Goal: Information Seeking & Learning: Learn about a topic

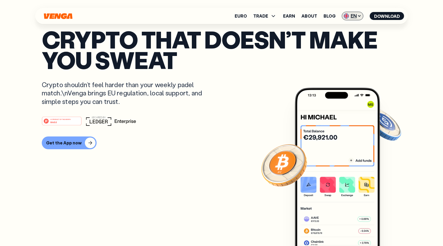
click at [349, 17] on img at bounding box center [346, 15] width 5 height 5
click at [291, 70] on p "Crypto that doesn’t make you sweat" at bounding box center [222, 49] width 360 height 41
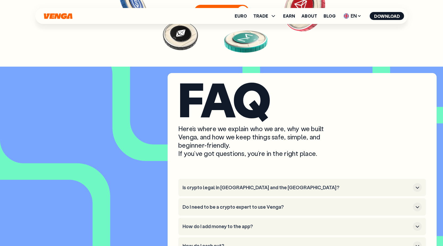
scroll to position [2307, 0]
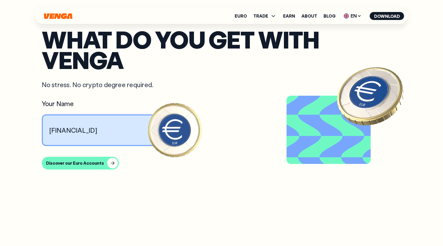
scroll to position [479, 0]
click at [101, 163] on button "Discover our Euro Accounts" at bounding box center [80, 163] width 77 height 13
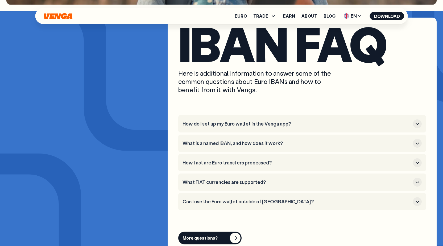
scroll to position [1981, 0]
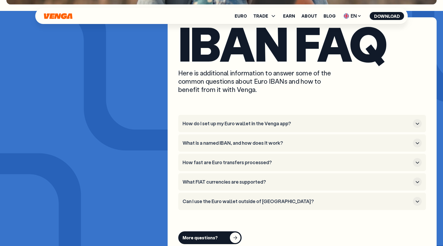
click at [327, 140] on h3 "What is a named IBAN, and how does it work?" at bounding box center [297, 143] width 228 height 6
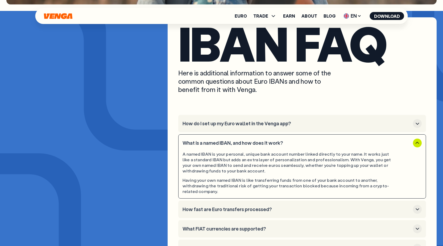
click at [327, 140] on h3 "What is a named IBAN, and how does it work?" at bounding box center [297, 143] width 228 height 6
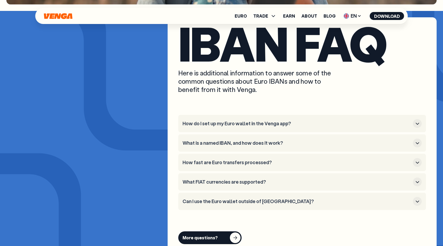
click at [320, 179] on h3 "What FIAT currencies are supported?" at bounding box center [297, 182] width 228 height 6
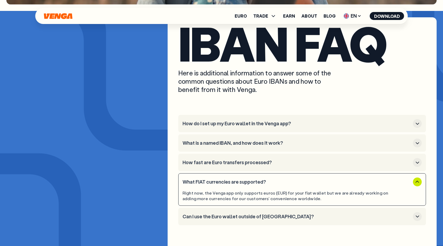
click at [320, 179] on h3 "What FIAT currencies are supported?" at bounding box center [297, 182] width 228 height 6
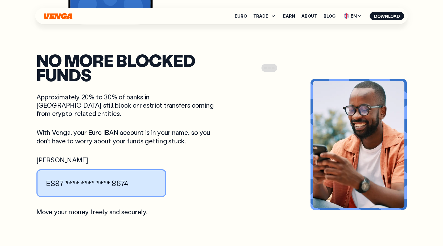
scroll to position [586, 0]
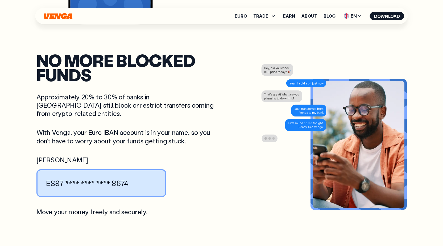
scroll to position [586, 0]
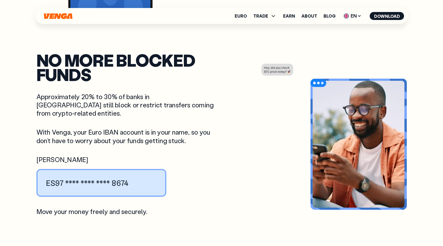
drag, startPoint x: 265, startPoint y: 143, endPoint x: 255, endPoint y: 145, distance: 10.1
click at [265, 143] on icon at bounding box center [293, 108] width 71 height 96
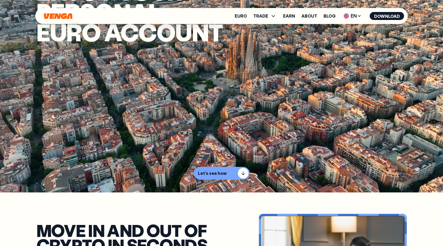
scroll to position [53, 0]
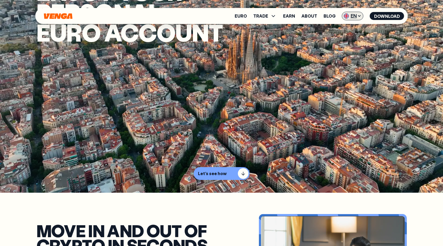
click at [357, 17] on span "EN" at bounding box center [353, 16] width 22 height 9
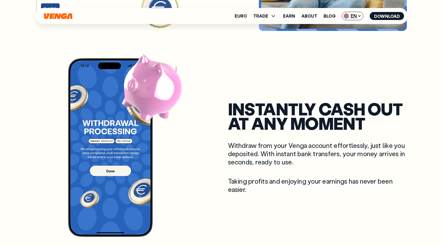
scroll to position [373, 0]
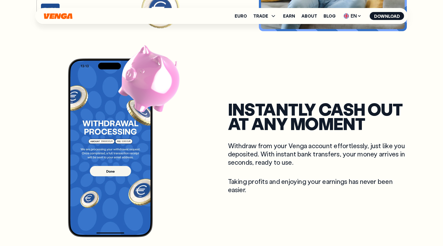
click at [204, 197] on div at bounding box center [128, 147] width 185 height 179
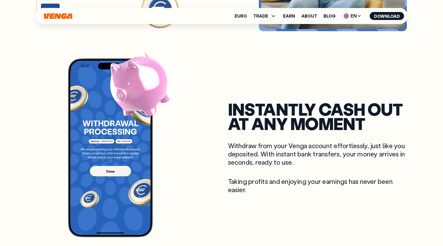
click at [369, 167] on div "instantly Cash out at any moment Withdraw from your Venga account effortlessly,…" at bounding box center [317, 148] width 179 height 92
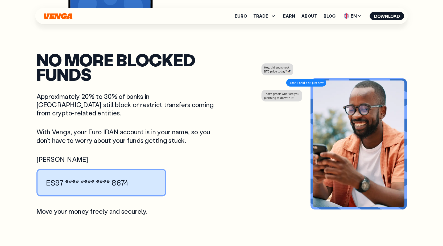
scroll to position [586, 0]
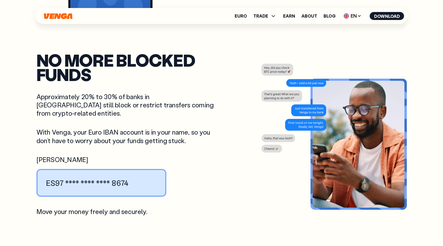
click at [240, 146] on div "no more blocked funds Approximately 20% to 30% of banks in Europe still block o…" at bounding box center [221, 134] width 371 height 163
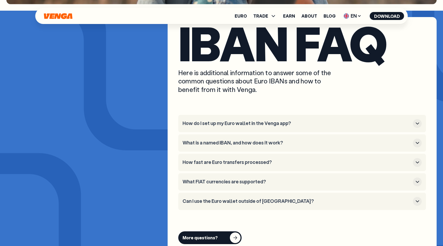
scroll to position [1981, 0]
click at [322, 158] on button "How fast are Euro transfers processed?" at bounding box center [302, 162] width 239 height 9
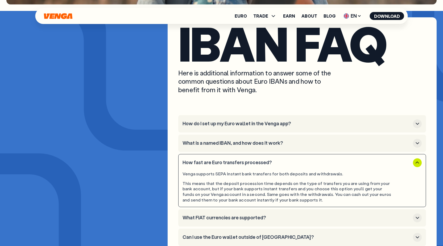
click at [322, 158] on button "How fast are Euro transfers processed?" at bounding box center [302, 162] width 239 height 9
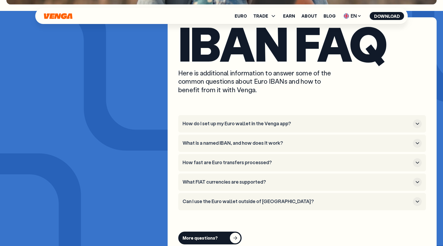
click at [304, 179] on h3 "What FIAT currencies are supported?" at bounding box center [297, 182] width 228 height 6
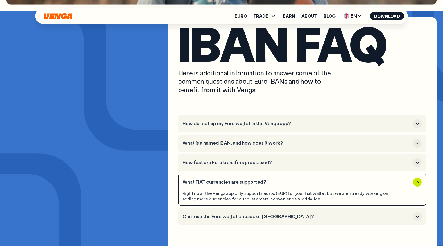
click at [304, 179] on h3 "What FIAT currencies are supported?" at bounding box center [297, 182] width 228 height 6
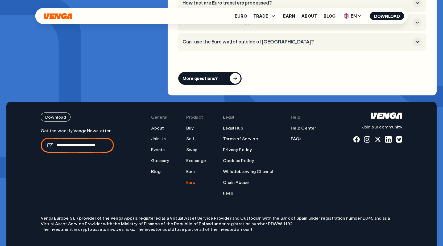
scroll to position [2141, 0]
